Goal: Transaction & Acquisition: Purchase product/service

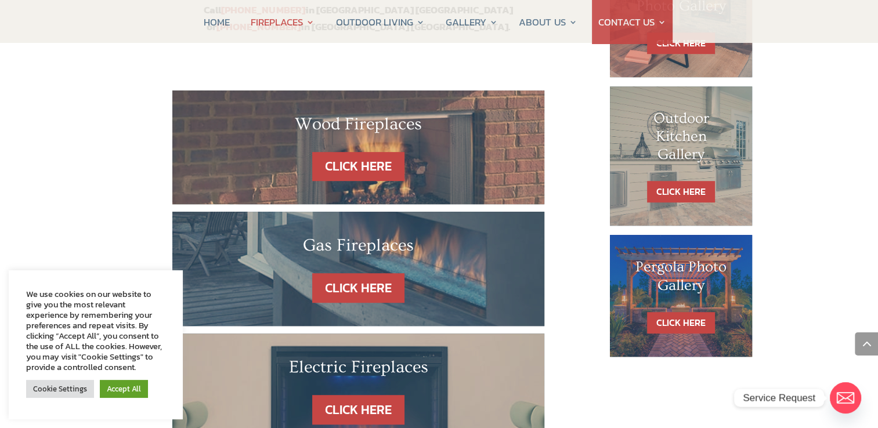
scroll to position [680, 0]
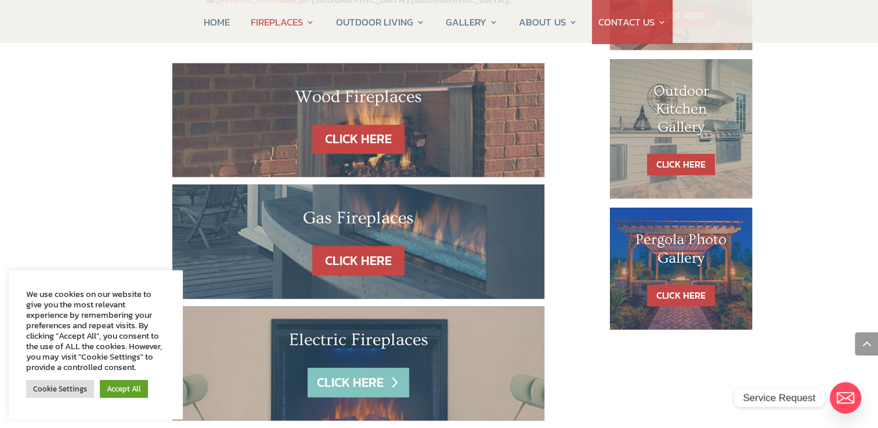
click at [332, 368] on link "CLICK HERE" at bounding box center [357, 383] width 101 height 30
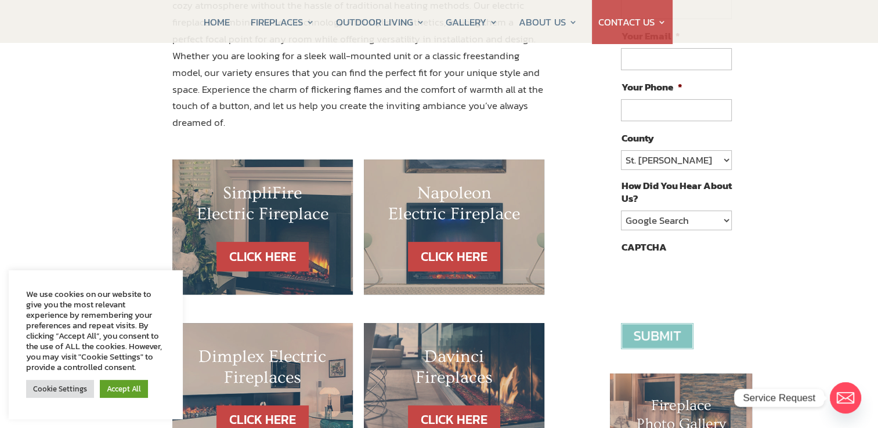
scroll to position [202, 0]
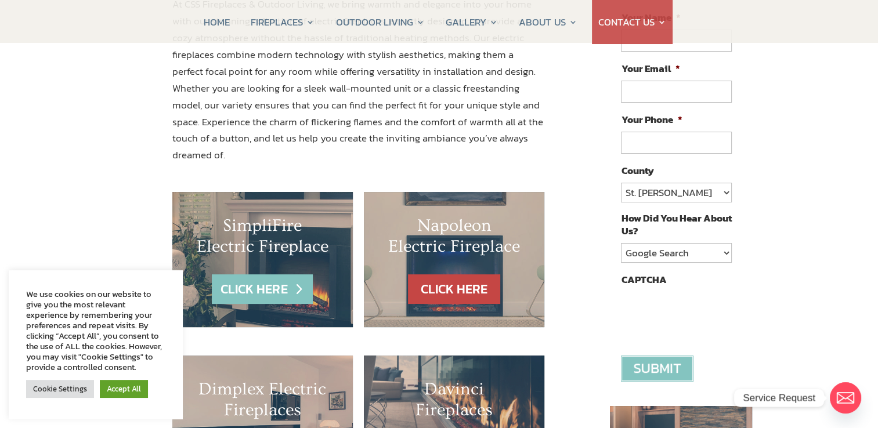
click at [253, 274] on link "CLICK HERE" at bounding box center [262, 289] width 101 height 30
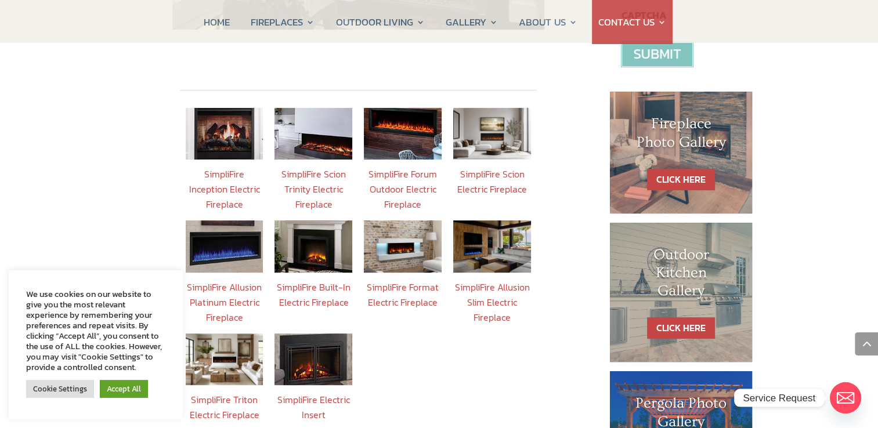
scroll to position [480, 0]
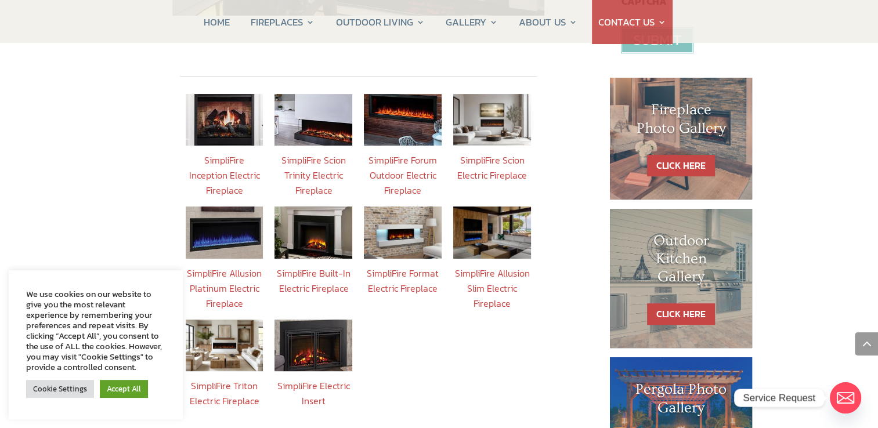
click at [234, 379] on link "SimpliFire Triton Electric Fireplace" at bounding box center [224, 393] width 70 height 29
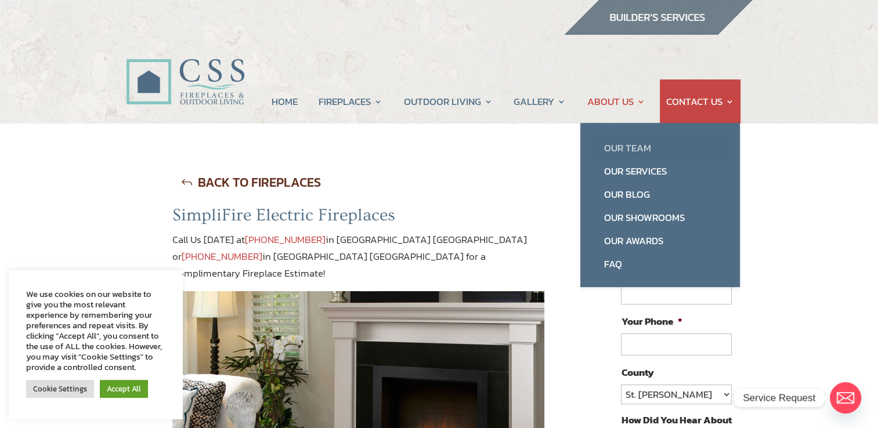
click at [617, 152] on link "Our Team" at bounding box center [660, 147] width 136 height 23
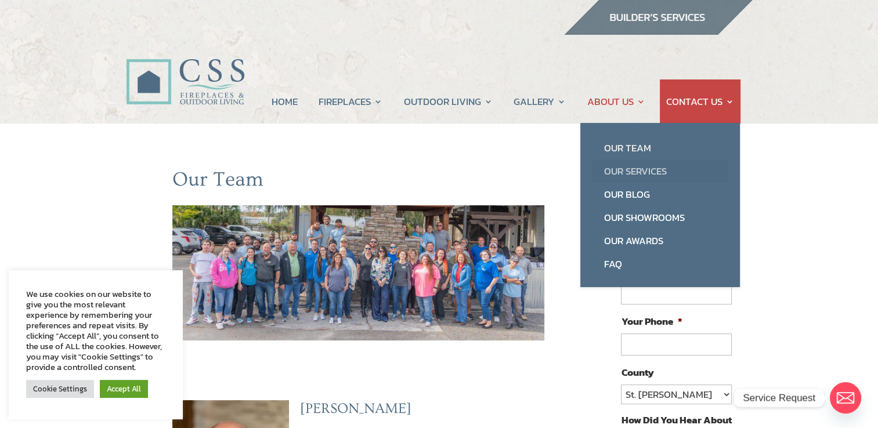
click at [636, 167] on link "Our Services" at bounding box center [660, 171] width 136 height 23
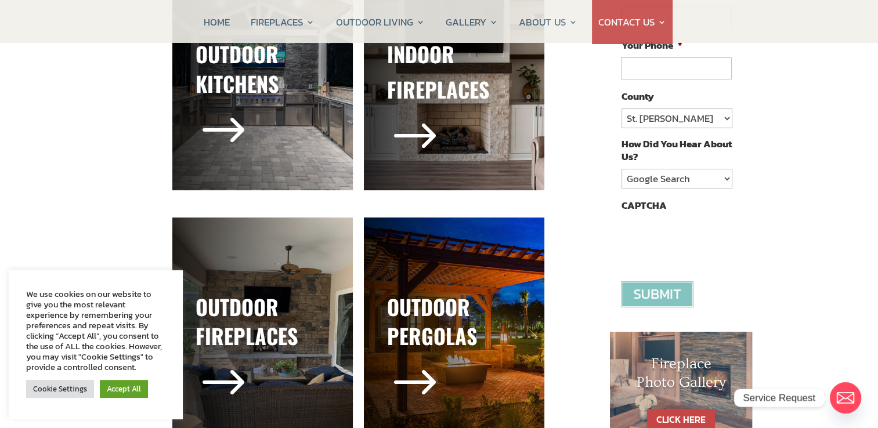
scroll to position [277, 0]
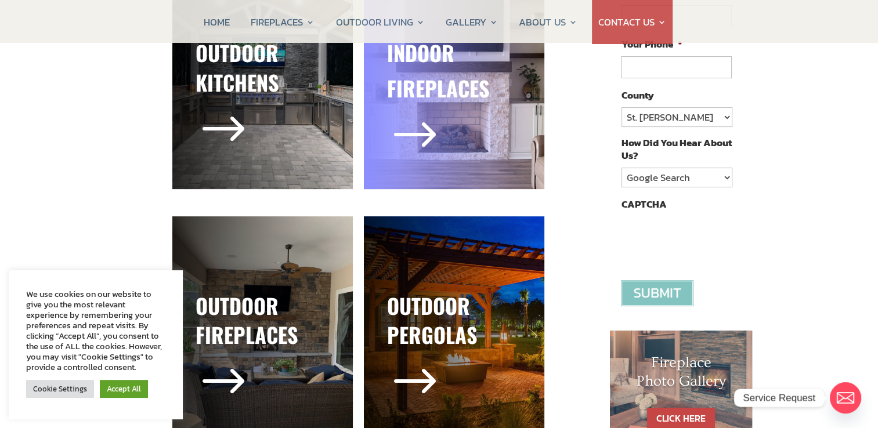
click at [411, 149] on span "$" at bounding box center [415, 136] width 56 height 56
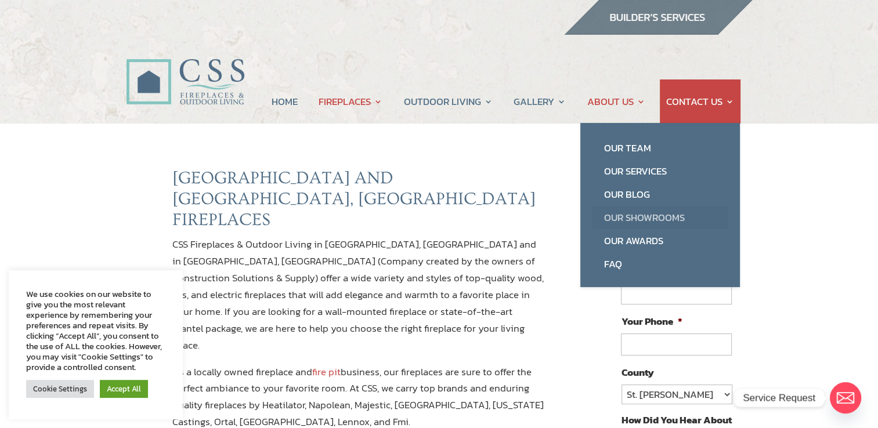
click at [619, 224] on link "Our Showrooms" at bounding box center [660, 217] width 136 height 23
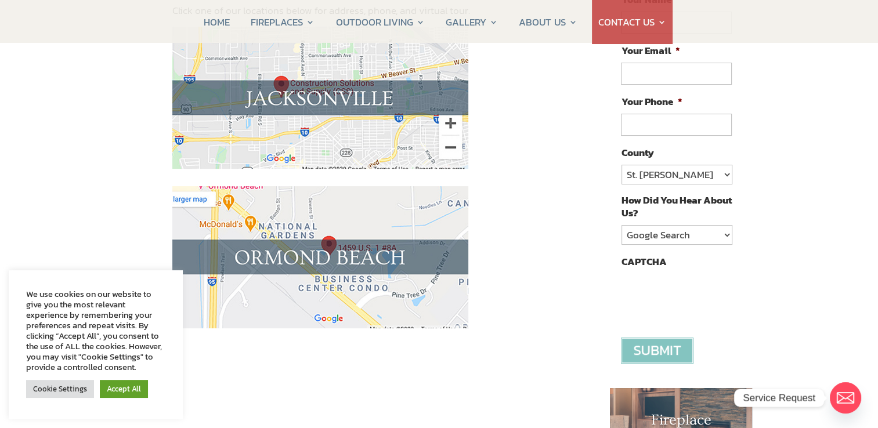
scroll to position [236, 0]
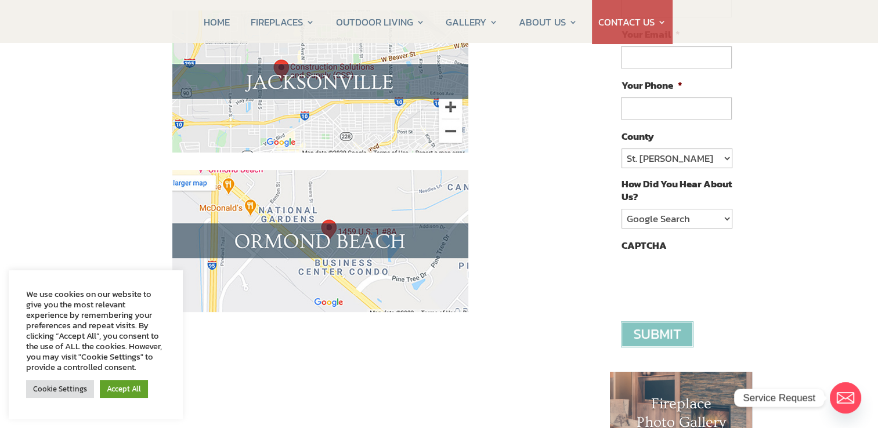
click at [323, 232] on img at bounding box center [320, 241] width 296 height 142
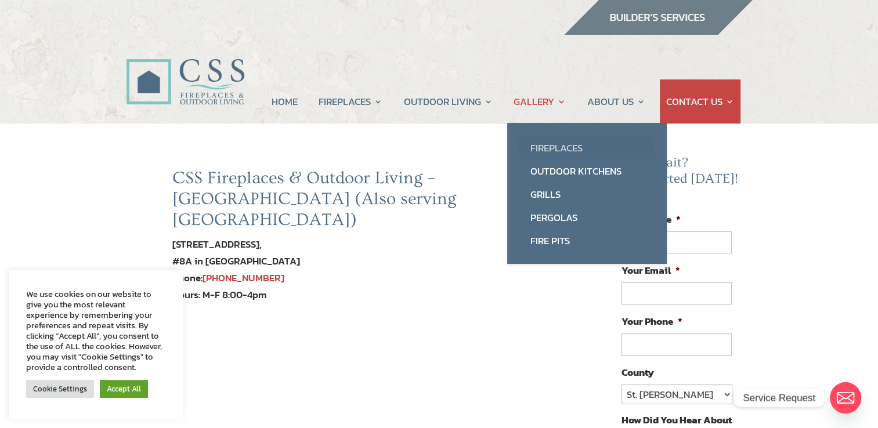
click at [561, 150] on link "Fireplaces" at bounding box center [587, 147] width 136 height 23
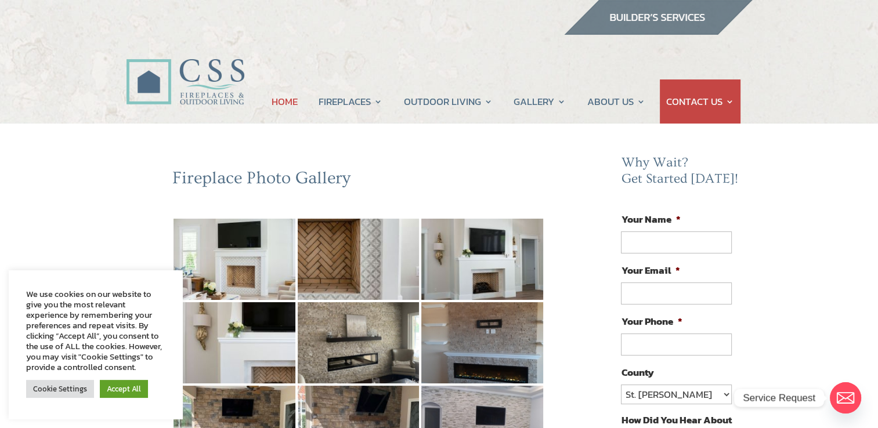
click at [281, 106] on link "HOME" at bounding box center [284, 101] width 26 height 44
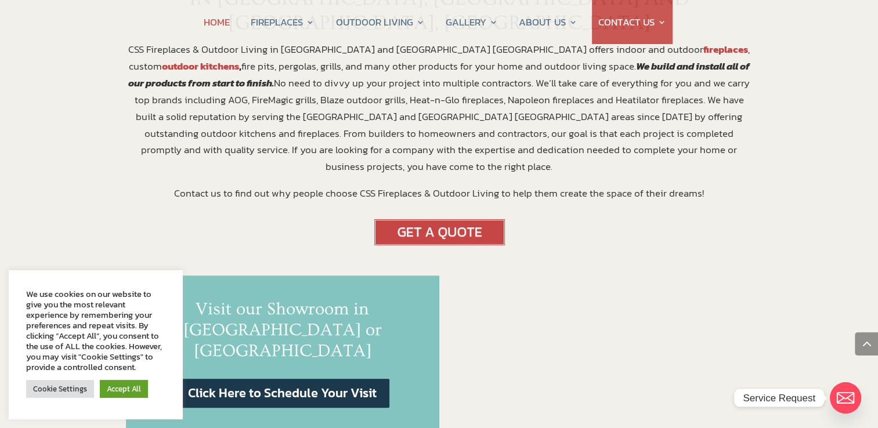
scroll to position [718, 0]
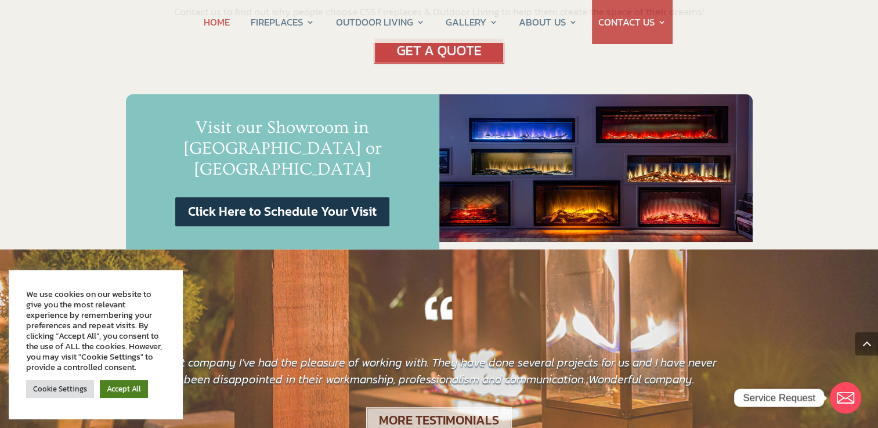
click at [137, 389] on link "Accept All" at bounding box center [124, 389] width 48 height 18
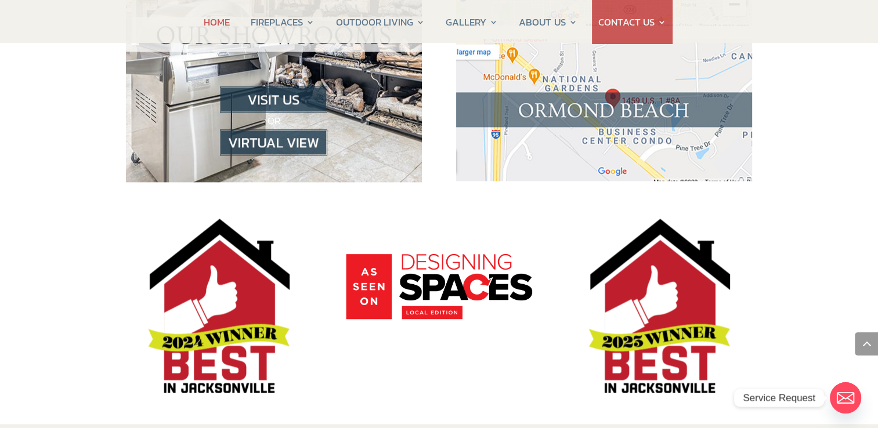
scroll to position [1357, 0]
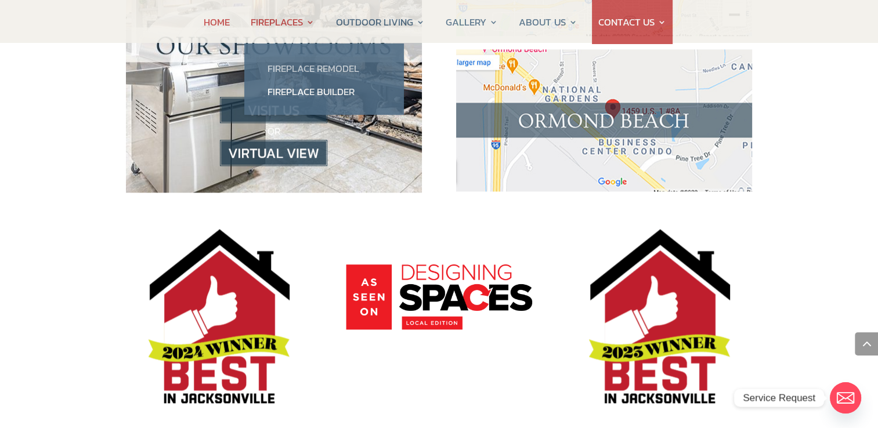
click at [310, 67] on link "Fireplace Remodel" at bounding box center [324, 68] width 136 height 23
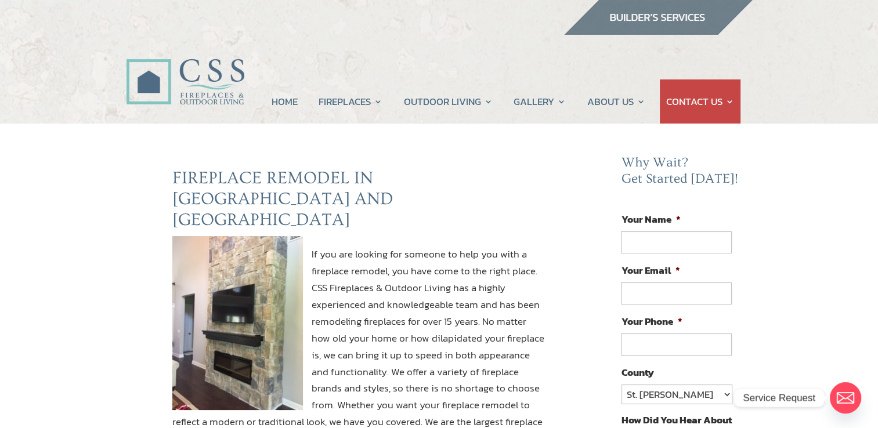
click at [168, 111] on div "HOME FIREPLACES Fireplace Remodel Fireplace Builder OUTDOOR LIVING Outdoor Kitc…" at bounding box center [439, 62] width 878 height 124
click at [274, 101] on link "HOME" at bounding box center [284, 101] width 26 height 44
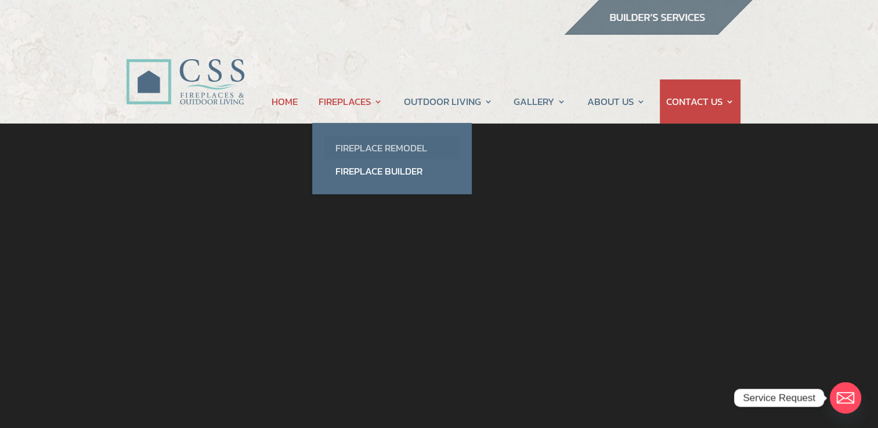
click at [383, 146] on link "Fireplace Remodel" at bounding box center [392, 147] width 136 height 23
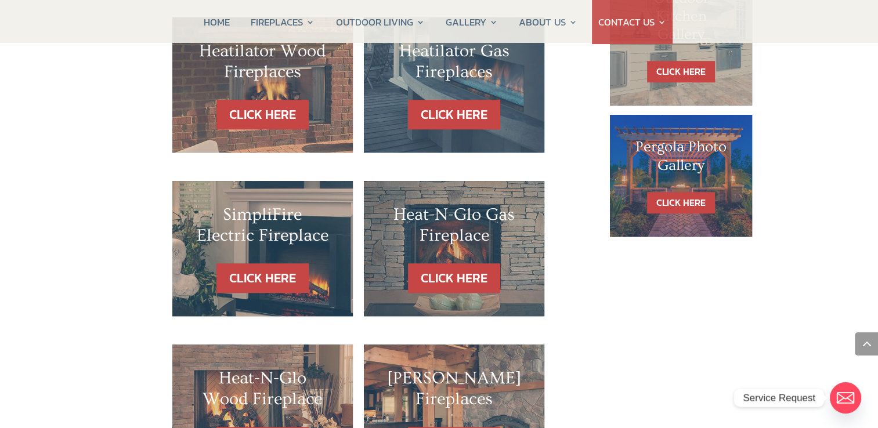
scroll to position [785, 0]
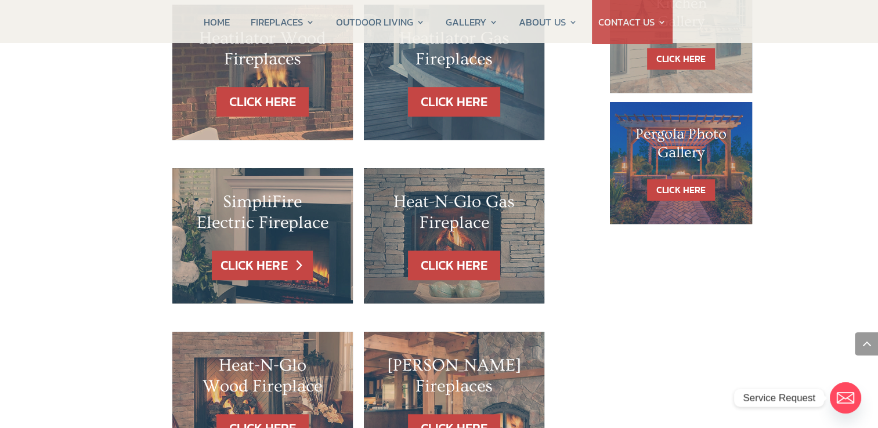
click at [258, 251] on link "CLICK HERE" at bounding box center [262, 266] width 101 height 30
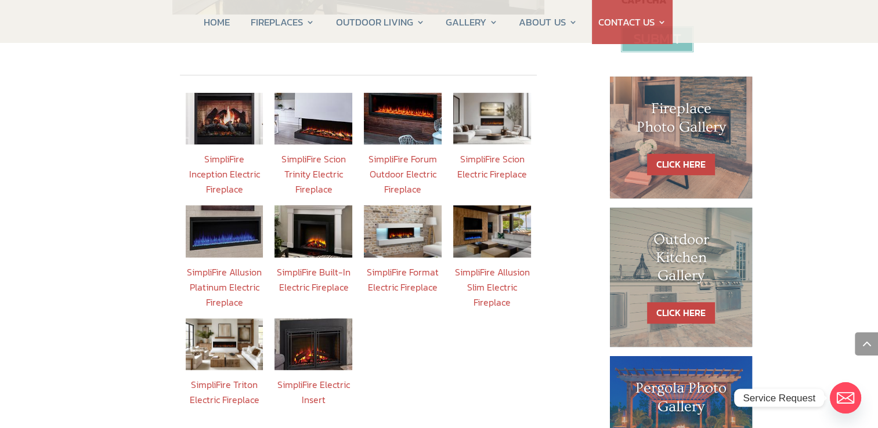
scroll to position [490, 0]
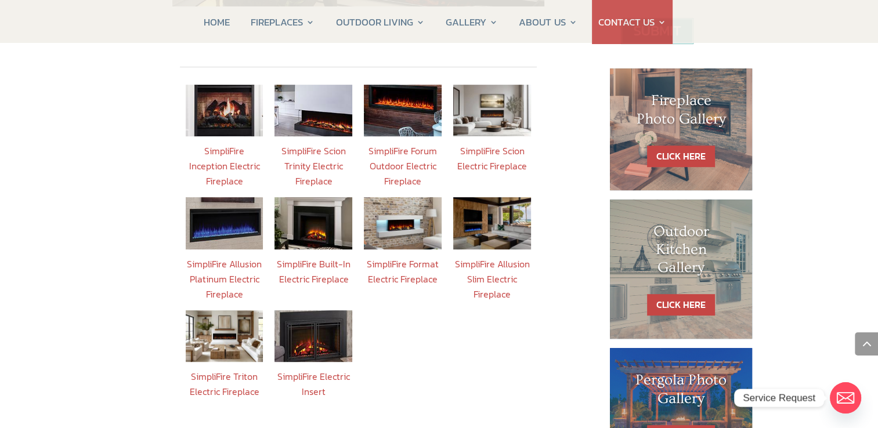
click at [230, 369] on link "SimpliFire Triton Electric Fireplace" at bounding box center [224, 383] width 70 height 29
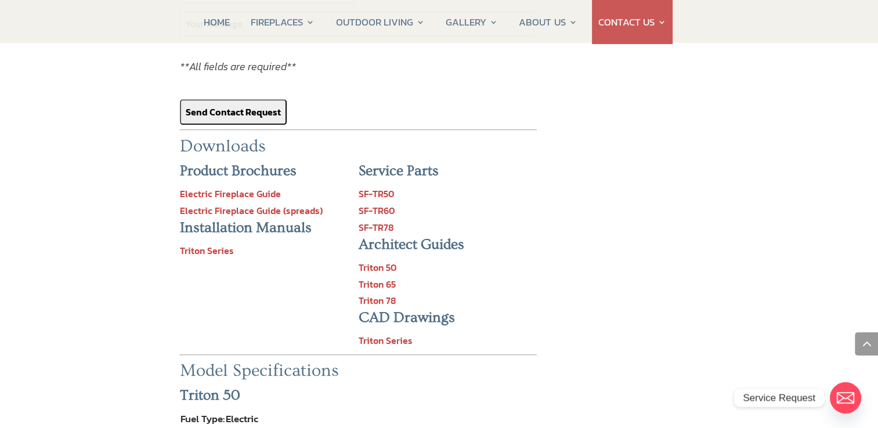
scroll to position [1023, 0]
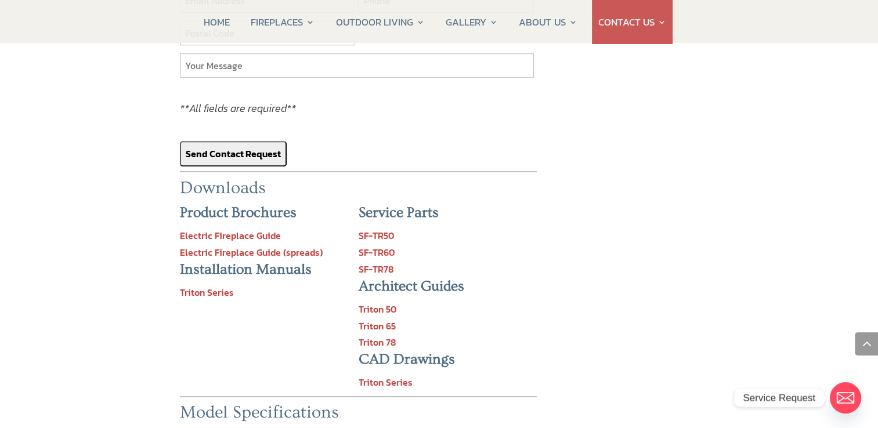
click at [202, 285] on link "Triton Series" at bounding box center [207, 292] width 54 height 14
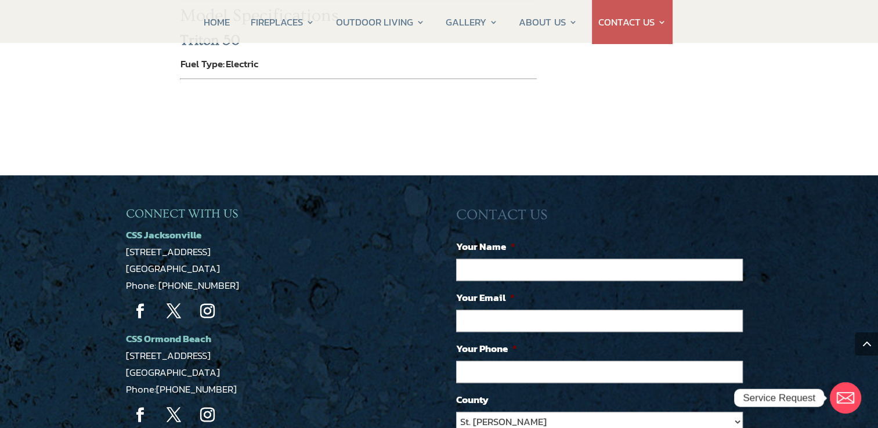
scroll to position [1479, 0]
